Goal: Task Accomplishment & Management: Use online tool/utility

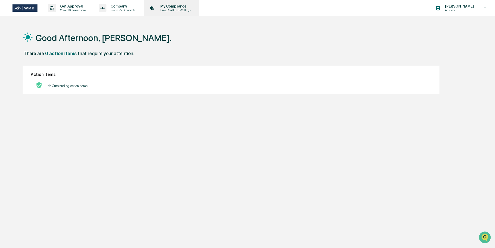
click at [176, 6] on p "My Compliance" at bounding box center [174, 6] width 37 height 4
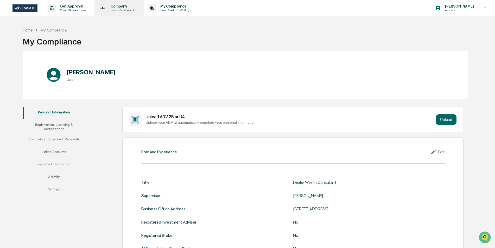
click at [117, 8] on p "Company" at bounding box center [121, 6] width 31 height 4
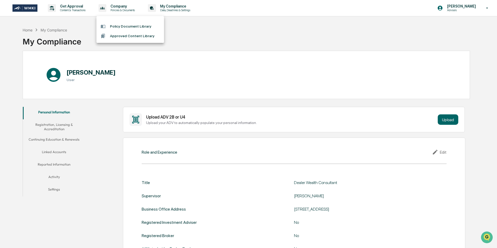
click at [75, 11] on div at bounding box center [248, 124] width 497 height 248
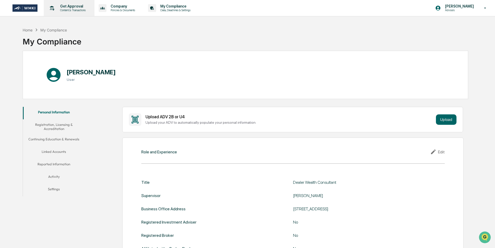
click at [74, 7] on p "Get Approval" at bounding box center [72, 6] width 32 height 4
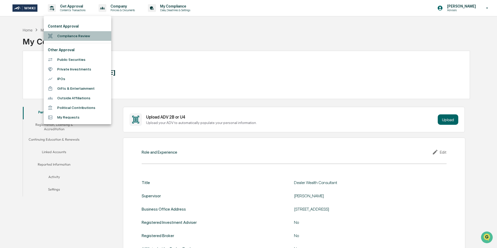
click at [71, 36] on li "Compliance Review" at bounding box center [78, 36] width 68 height 10
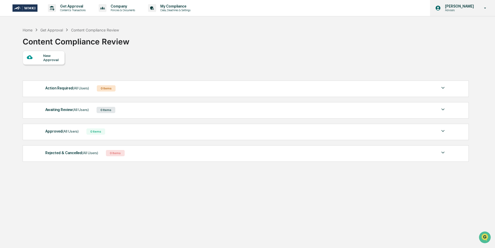
click at [462, 11] on p "Advisors" at bounding box center [458, 10] width 36 height 4
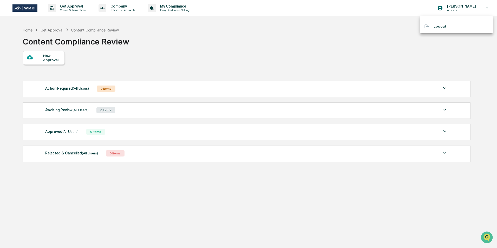
click at [462, 9] on div at bounding box center [248, 124] width 497 height 248
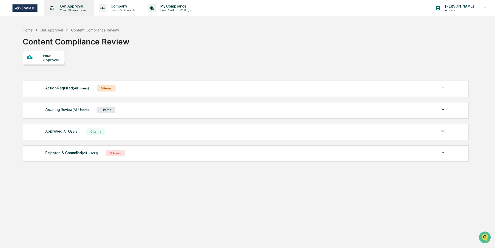
click at [63, 5] on p "Get Approval" at bounding box center [72, 6] width 32 height 4
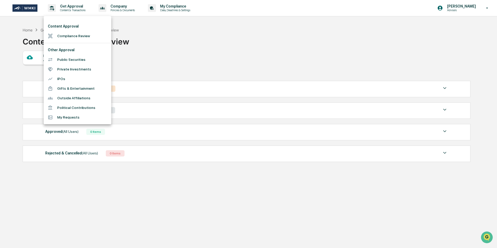
click at [268, 64] on div at bounding box center [248, 124] width 497 height 248
